Goal: Information Seeking & Learning: Learn about a topic

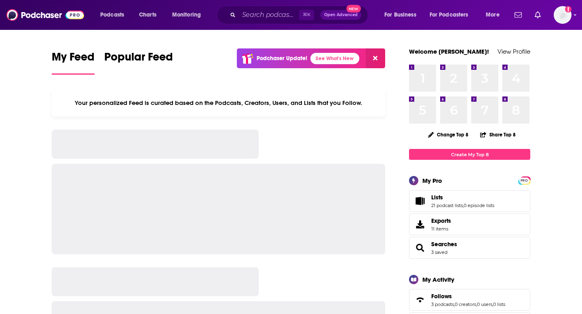
click at [254, 7] on div "⌘ K Open Advanced New" at bounding box center [293, 15] width 152 height 19
click at [255, 14] on input "Search podcasts, credits, & more..." at bounding box center [269, 14] width 60 height 13
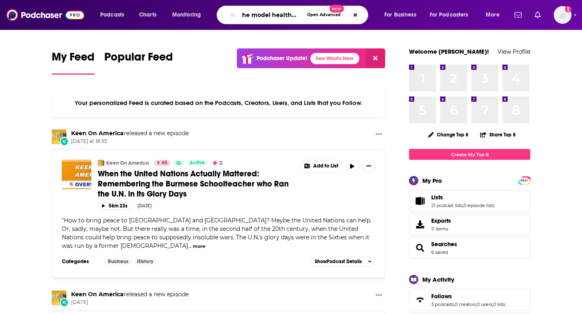
scroll to position [0, 11]
type input "the model health show"
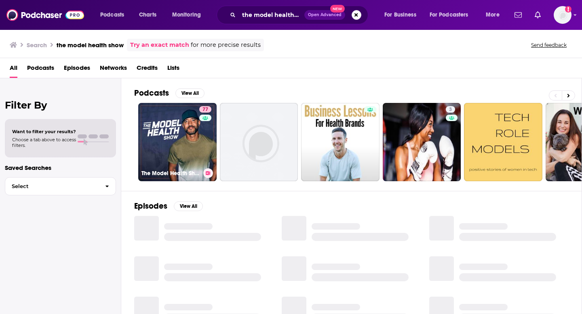
click at [178, 127] on link "77 The Model Health Show" at bounding box center [177, 142] width 78 height 78
